Goal: Task Accomplishment & Management: Use online tool/utility

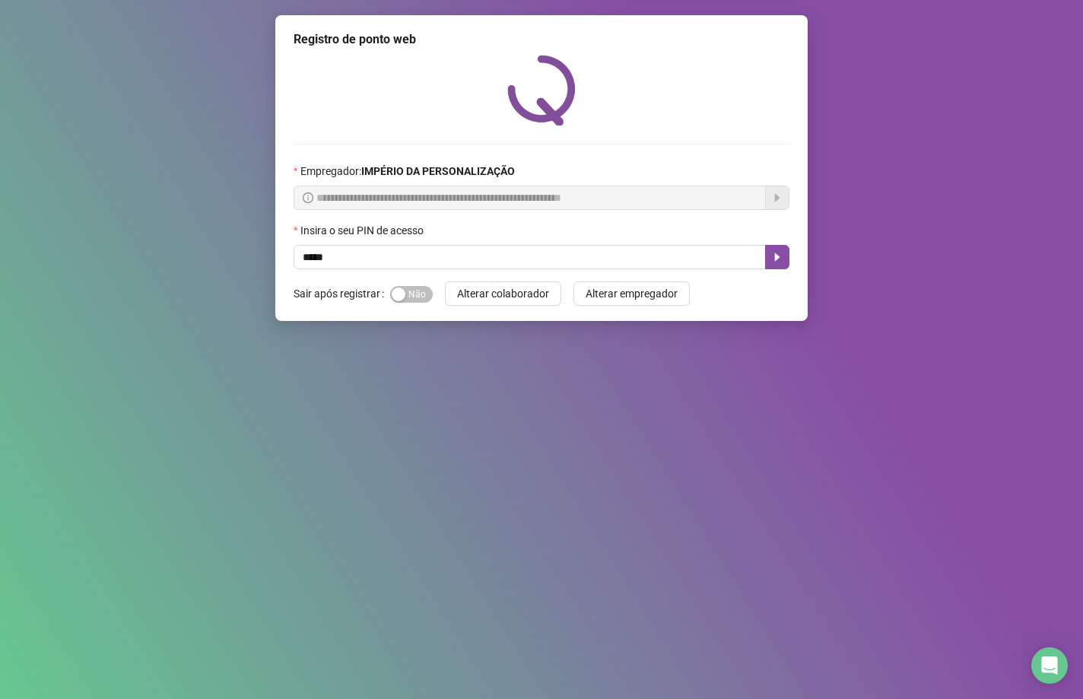
type input "*****"
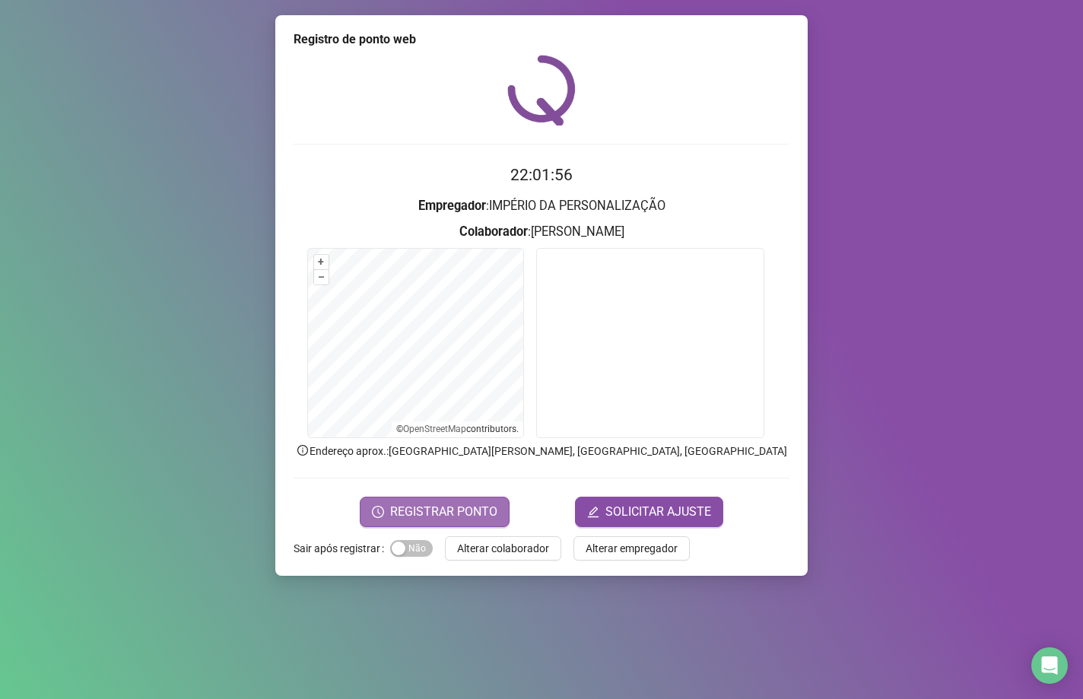
click at [493, 509] on span "REGISTRAR PONTO" at bounding box center [443, 512] width 107 height 18
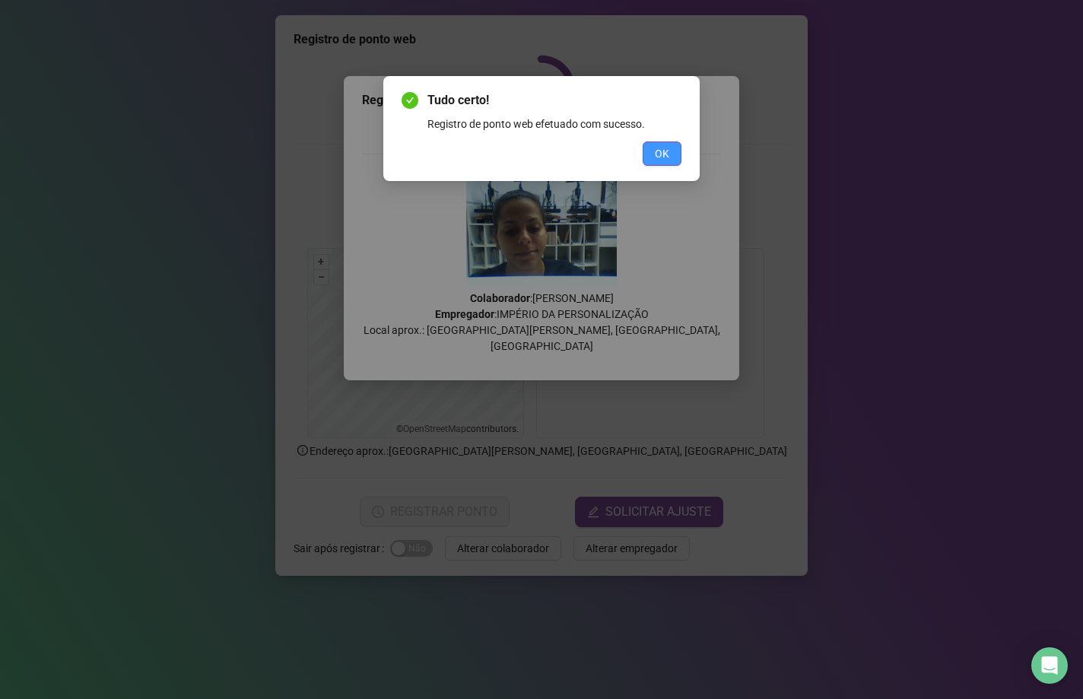
click at [650, 163] on button "OK" at bounding box center [661, 153] width 39 height 24
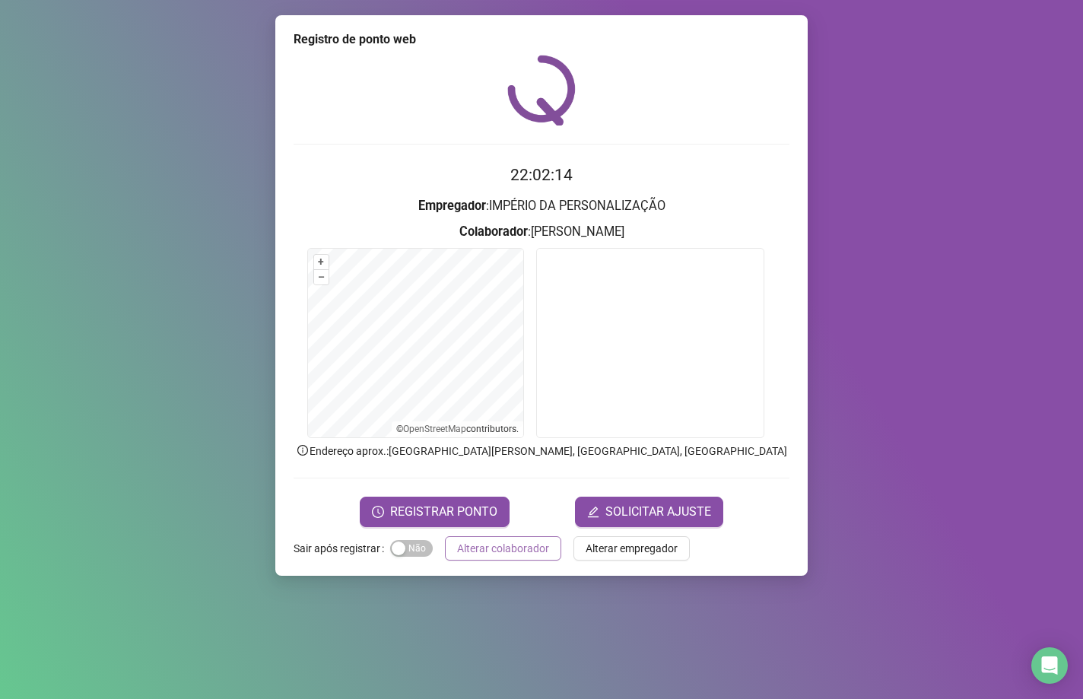
click at [496, 544] on span "Alterar colaborador" at bounding box center [503, 548] width 92 height 17
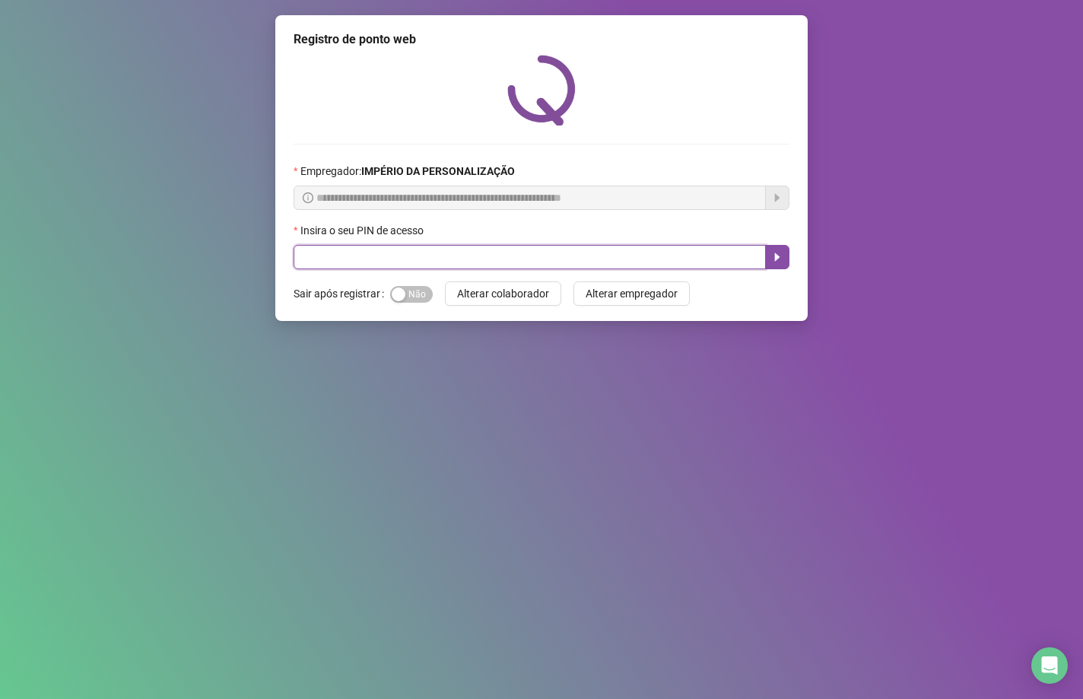
click at [353, 262] on input "text" at bounding box center [529, 257] width 472 height 24
type input "*****"
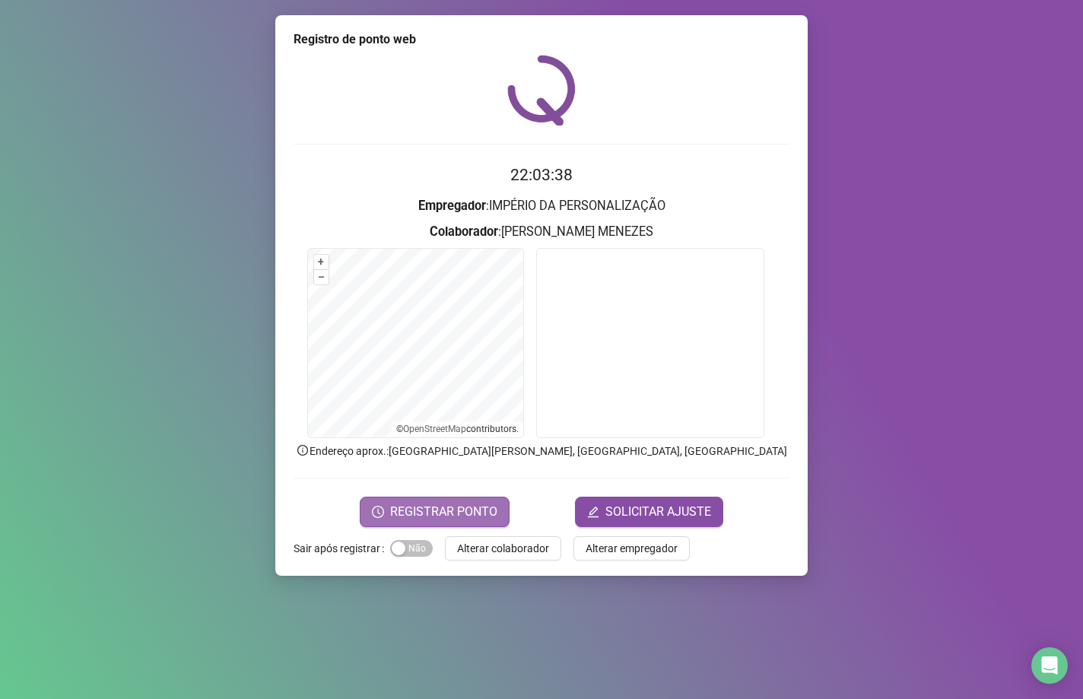
click at [480, 506] on span "REGISTRAR PONTO" at bounding box center [443, 512] width 107 height 18
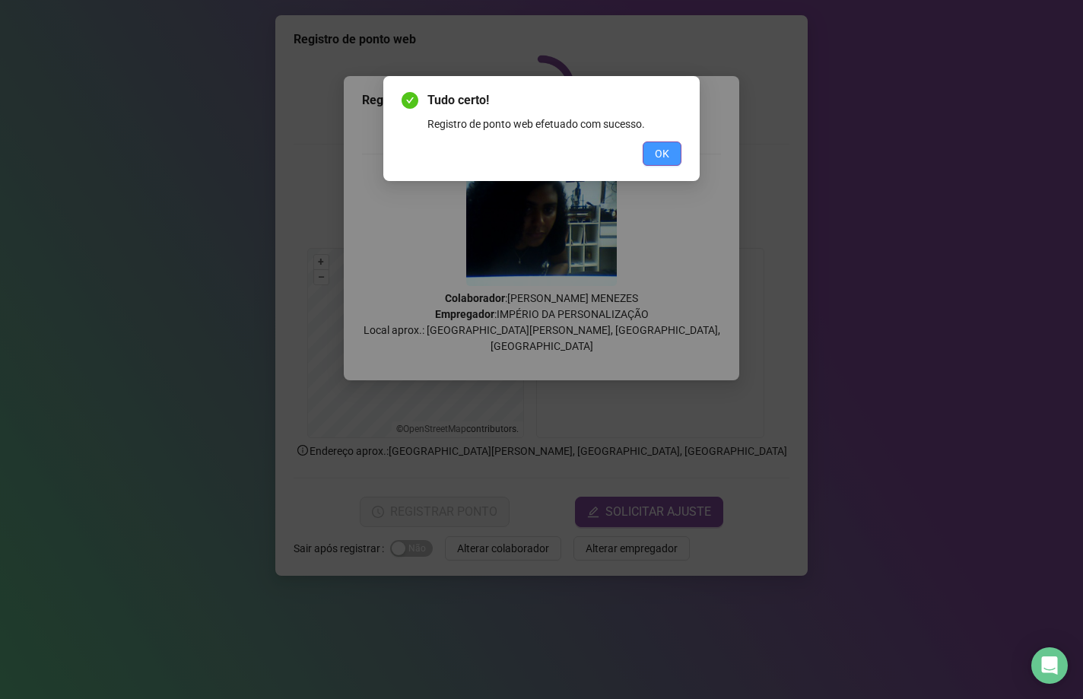
click at [655, 144] on button "OK" at bounding box center [661, 153] width 39 height 24
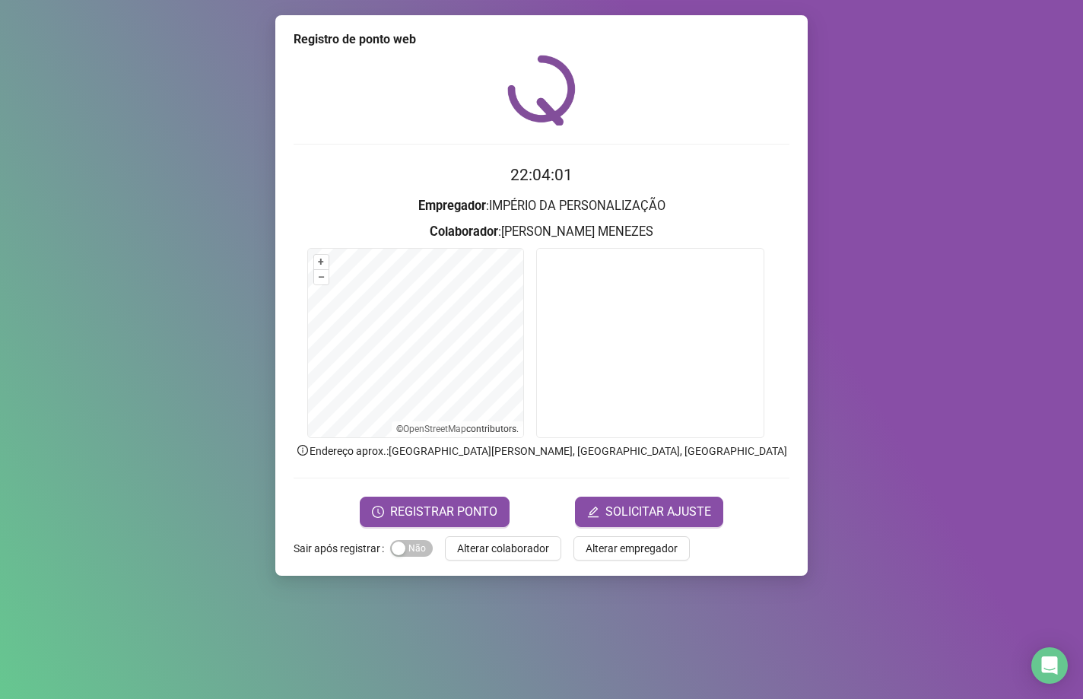
click at [506, 561] on div "Registro de ponto web 22:04:01 Empregador : IMPÉRIO DA PERSONALIZAÇÃO Colaborad…" at bounding box center [541, 295] width 532 height 560
drag, startPoint x: 509, startPoint y: 553, endPoint x: 505, endPoint y: 531, distance: 22.5
click at [508, 553] on span "Alterar colaborador" at bounding box center [503, 548] width 92 height 17
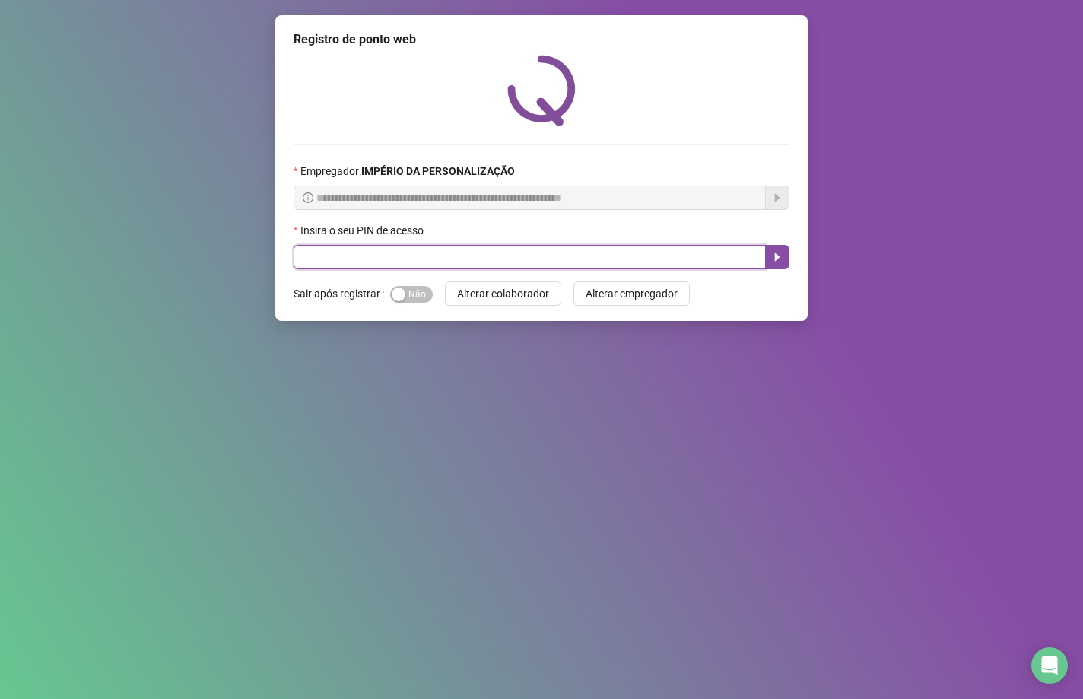
click at [576, 261] on input "text" at bounding box center [529, 257] width 472 height 24
type input "*****"
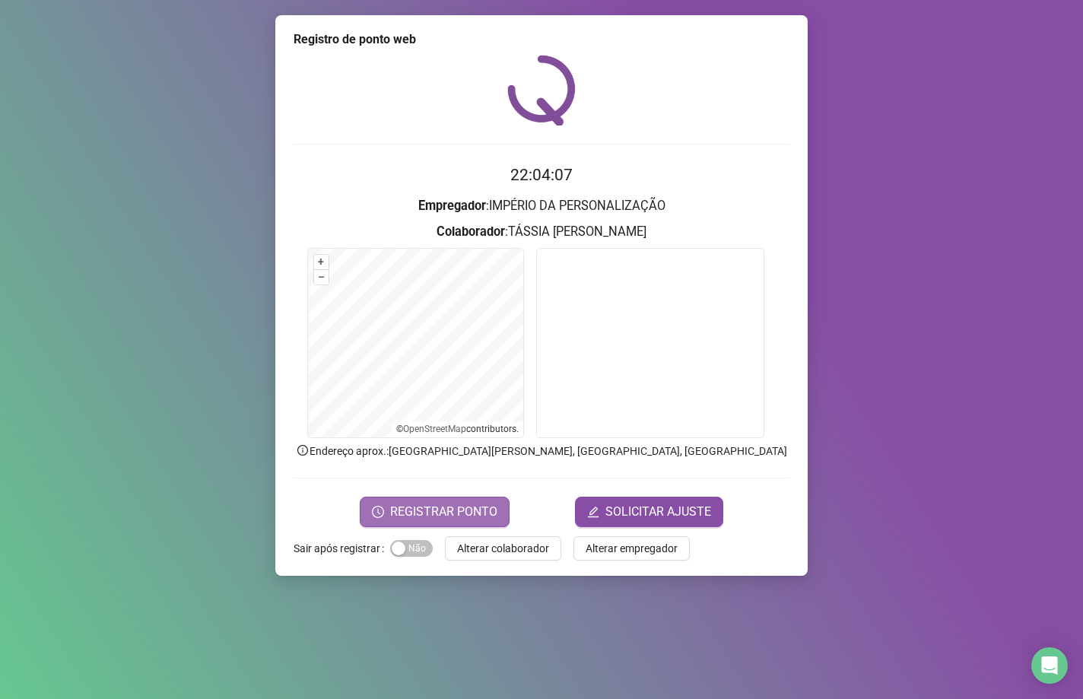
click at [488, 505] on span "REGISTRAR PONTO" at bounding box center [443, 512] width 107 height 18
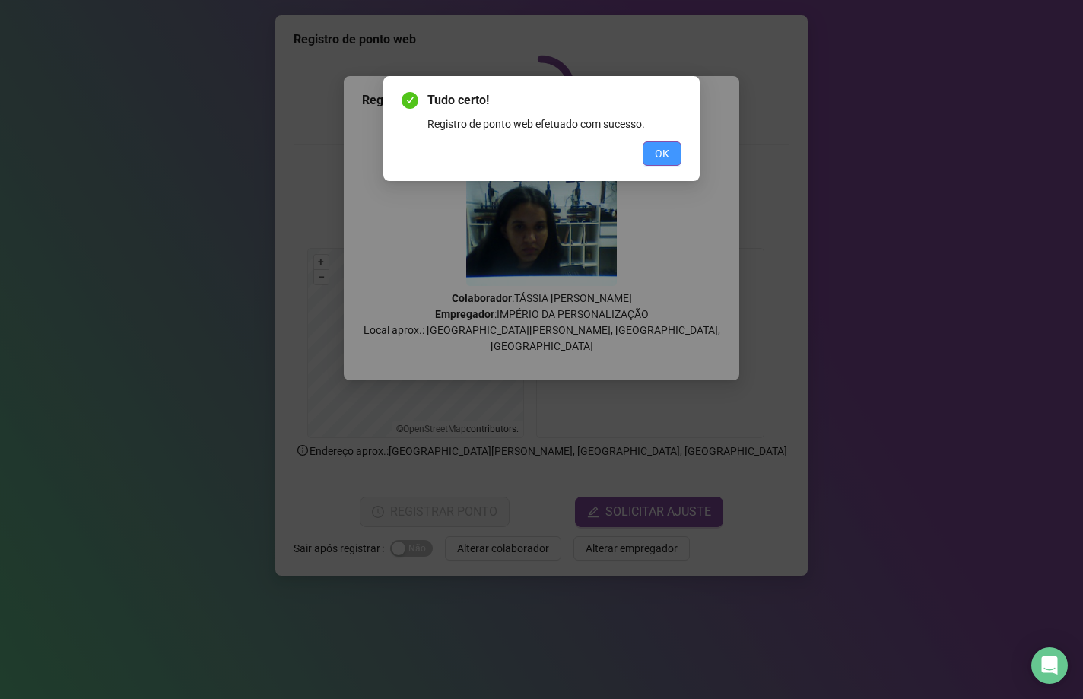
click at [655, 151] on span "OK" at bounding box center [662, 153] width 14 height 17
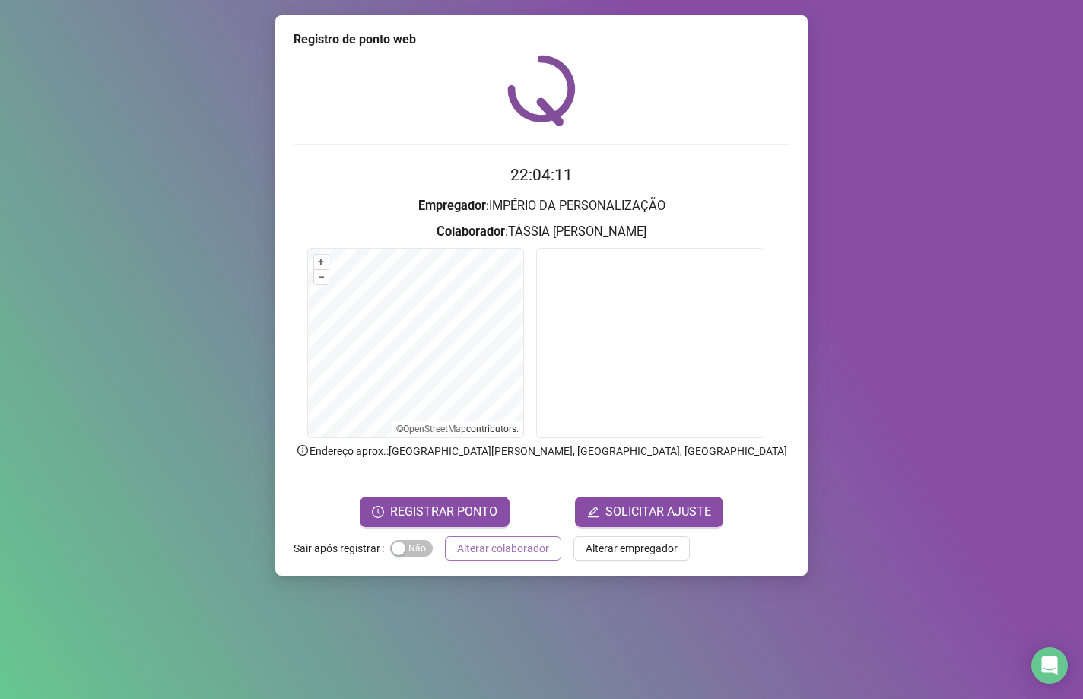
click at [540, 545] on span "Alterar colaborador" at bounding box center [503, 548] width 92 height 17
